Goal: Information Seeking & Learning: Learn about a topic

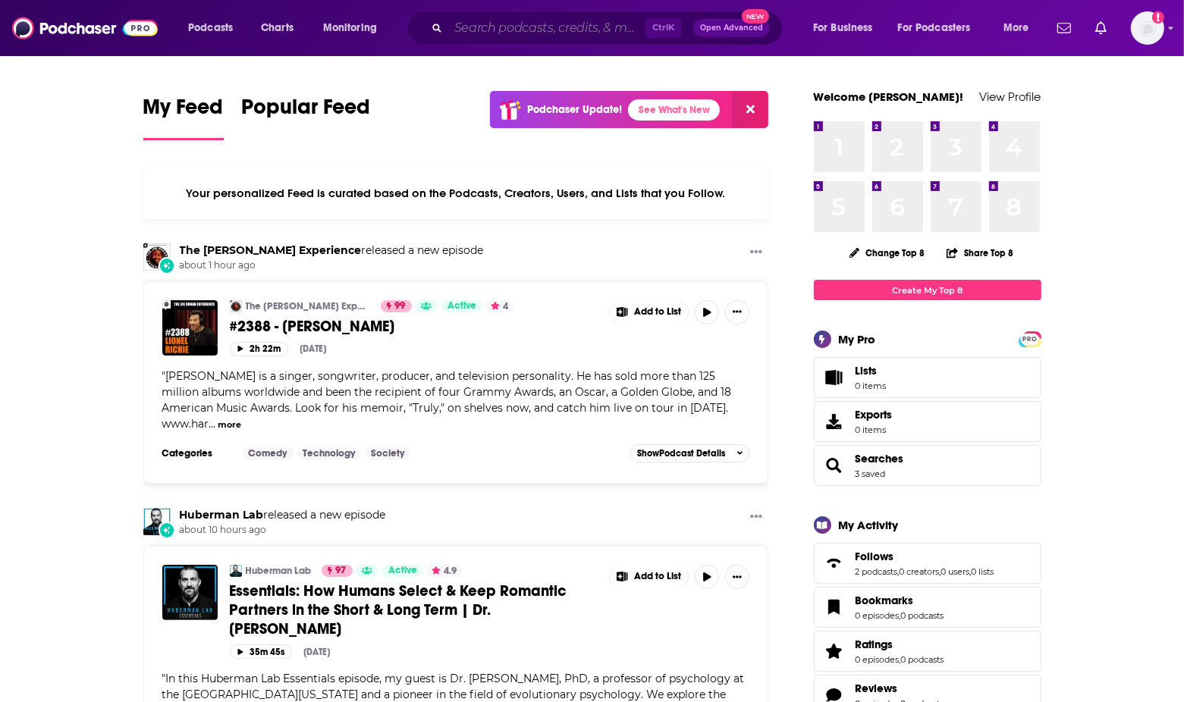
click at [546, 28] on input "Search podcasts, credits, & more..." at bounding box center [546, 28] width 197 height 24
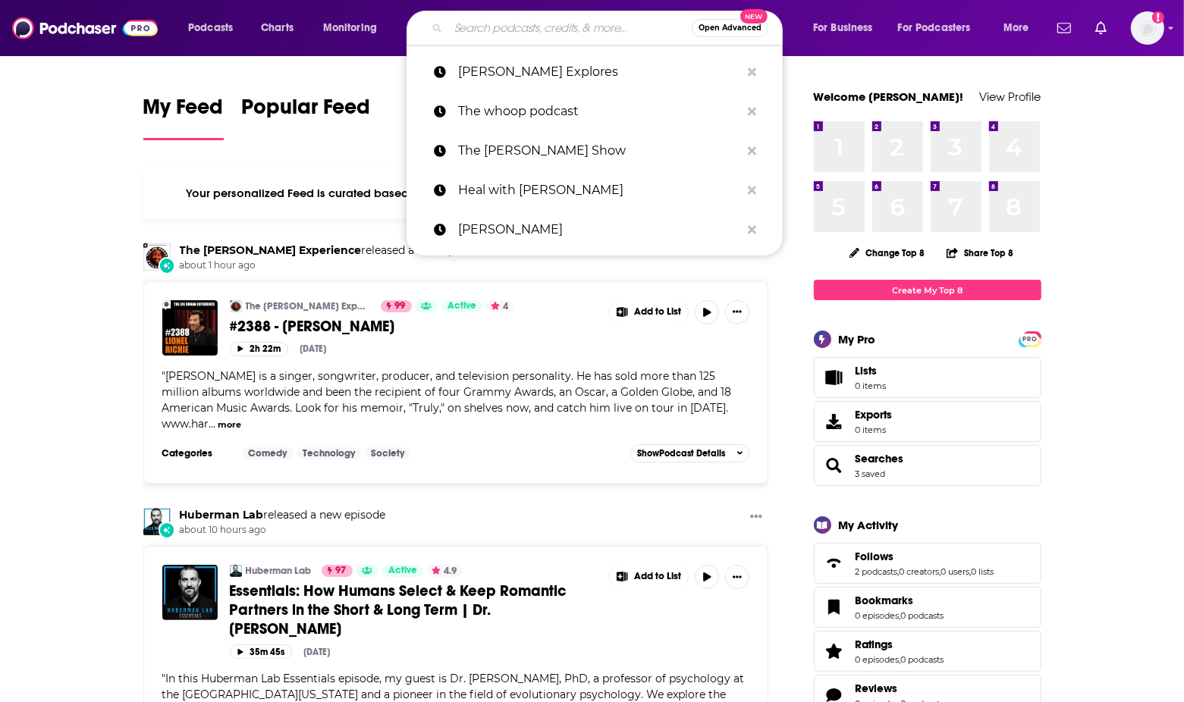
paste input "[PERSON_NAME]"
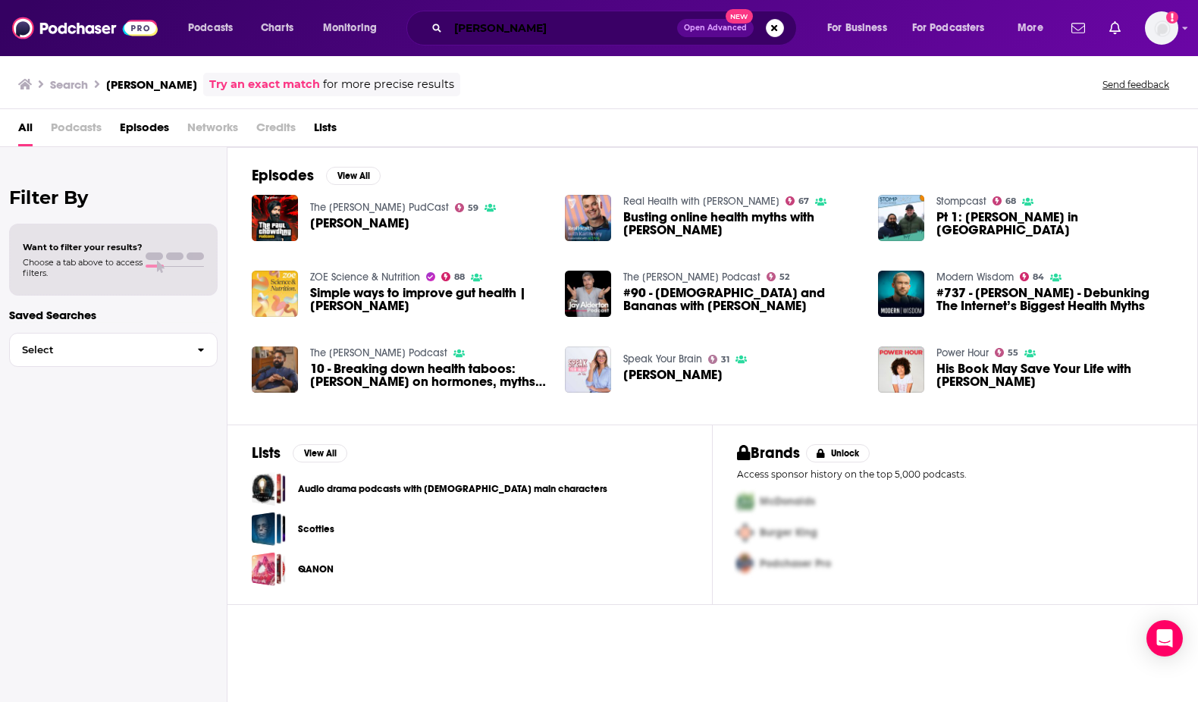
click at [594, 32] on input "[PERSON_NAME]" at bounding box center [562, 28] width 229 height 24
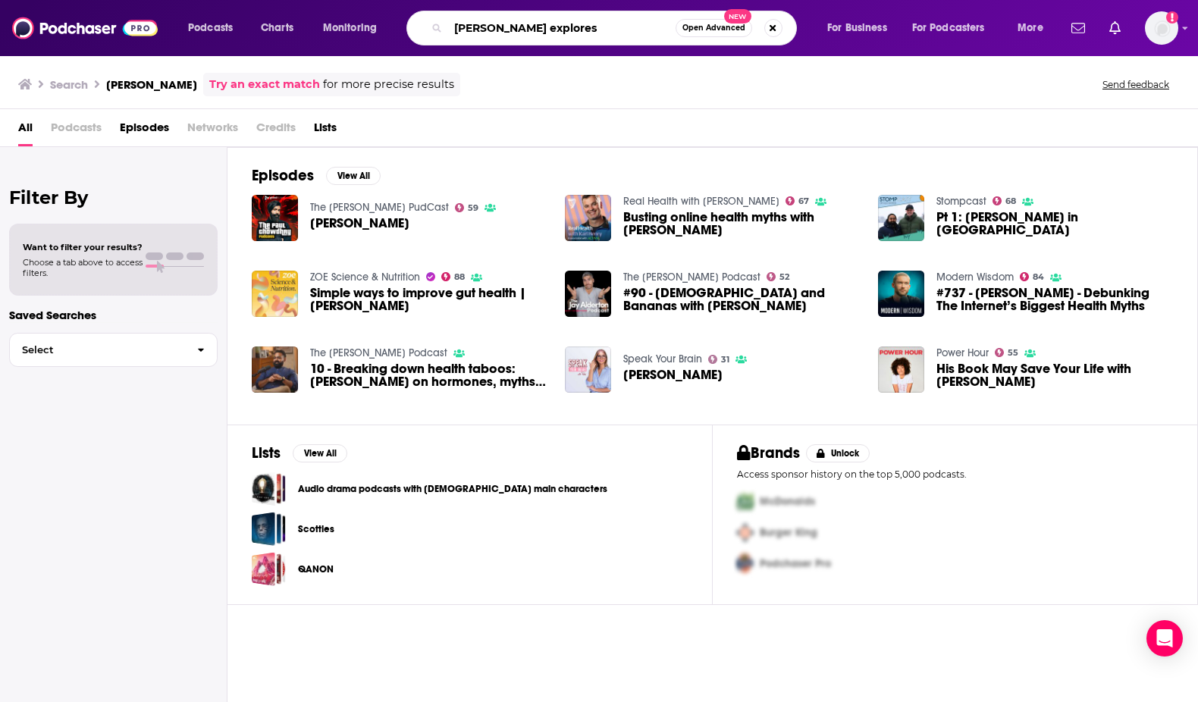
type input "[PERSON_NAME] explores"
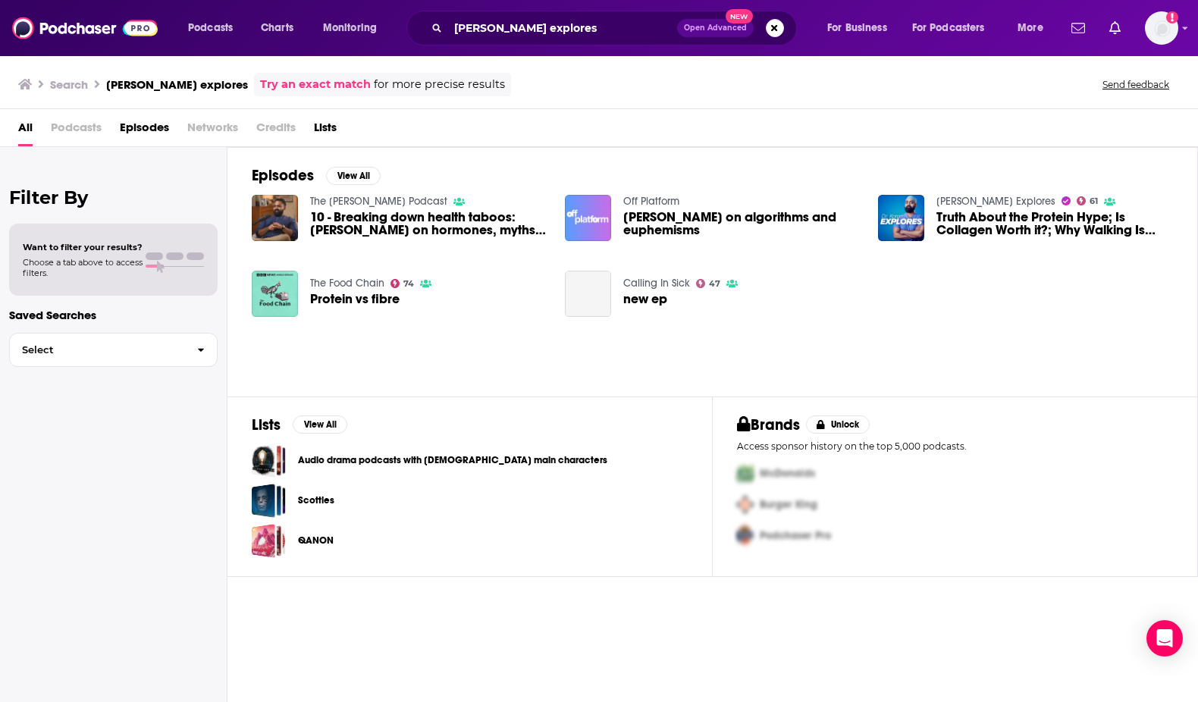
click at [369, 213] on span "10 - Breaking down health taboos: [PERSON_NAME] on hormones, myths and patient …" at bounding box center [428, 224] width 237 height 26
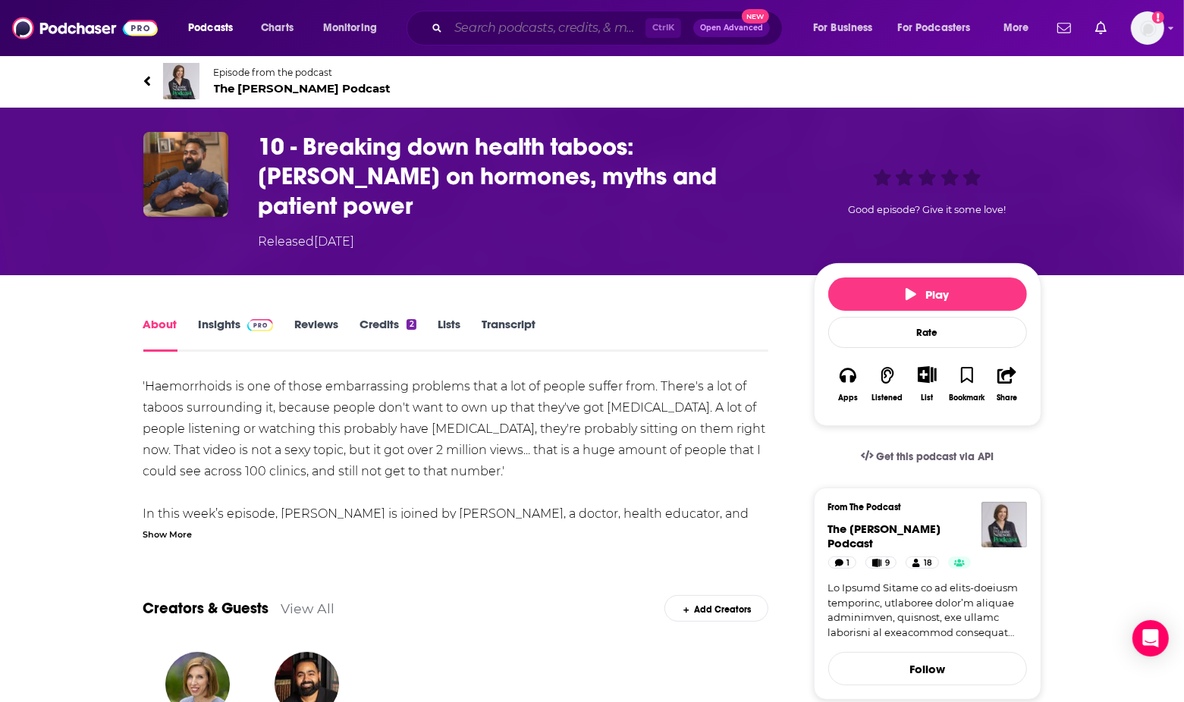
click at [594, 20] on input "Search podcasts, credits, & more..." at bounding box center [546, 28] width 197 height 24
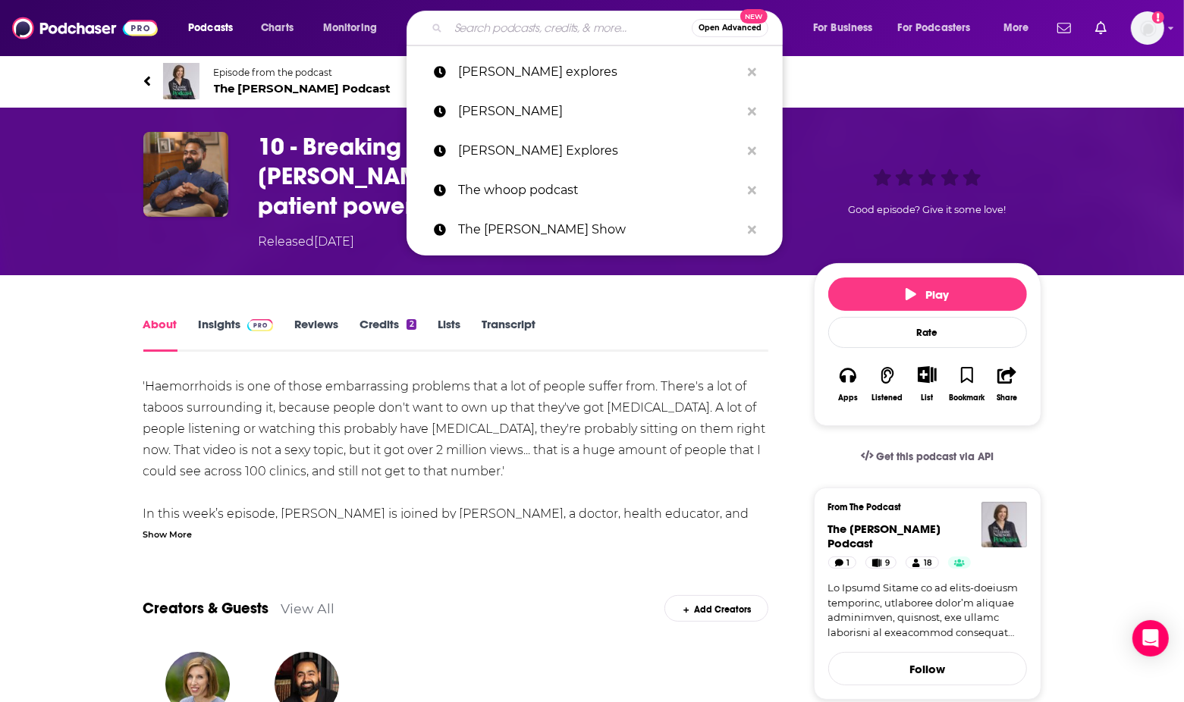
paste input "[PERSON_NAME] Explores Podcast"
type input "[PERSON_NAME] Explores Podcast"
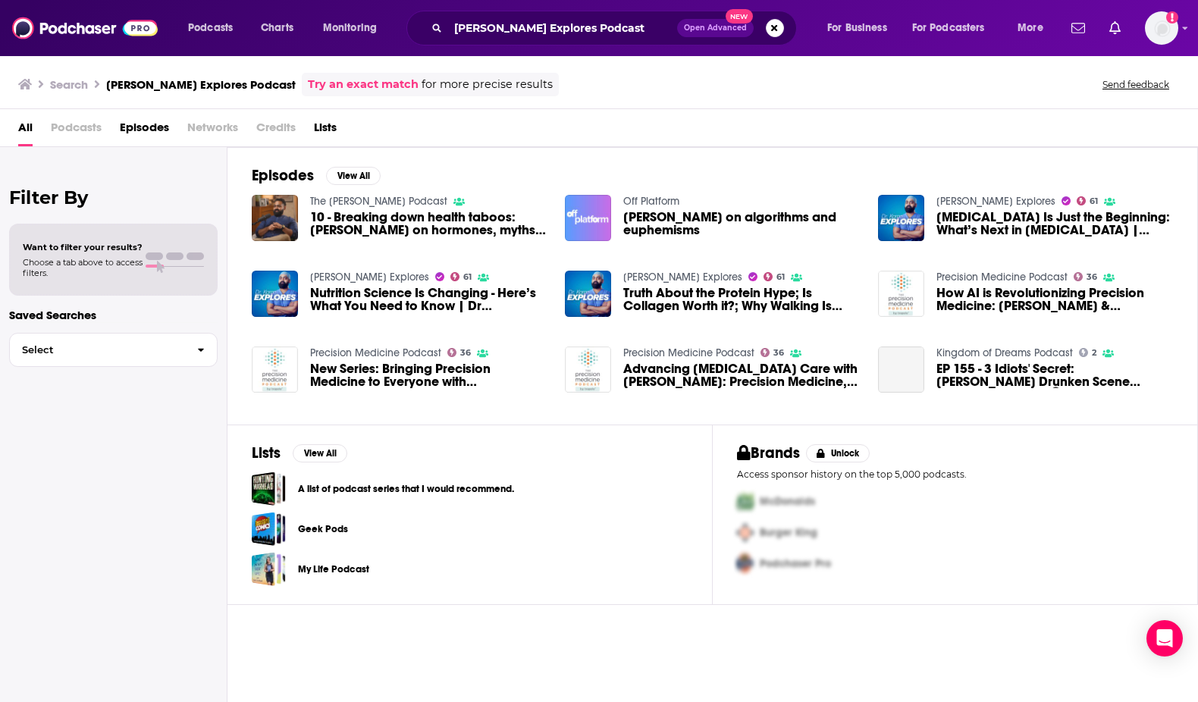
click at [308, 300] on div "[PERSON_NAME] Explores 61 Nutrition Science Is Changing - Here’s What You Need …" at bounding box center [399, 293] width 295 height 47
click at [268, 298] on img "Nutrition Science Is Changing - Here’s What You Need to Know | Dr Sarah Berry" at bounding box center [275, 294] width 46 height 46
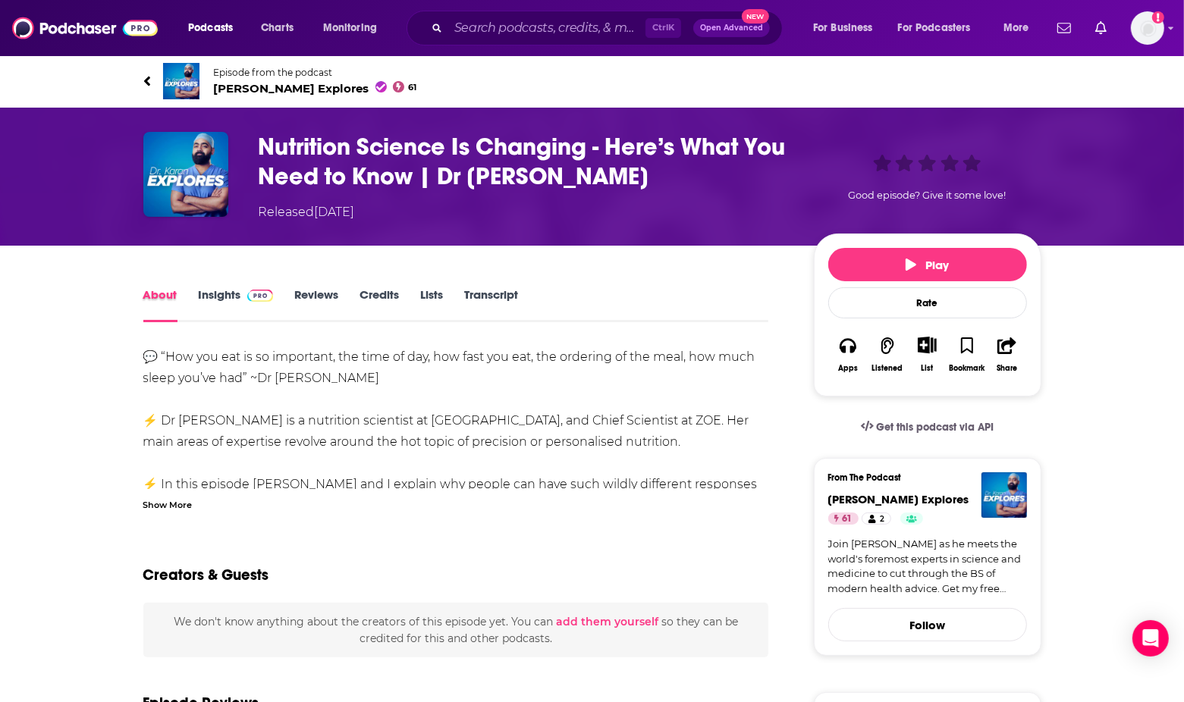
click at [195, 292] on div "About" at bounding box center [170, 304] width 55 height 35
click at [229, 301] on link "Insights" at bounding box center [236, 304] width 75 height 35
